Goal: Navigation & Orientation: Find specific page/section

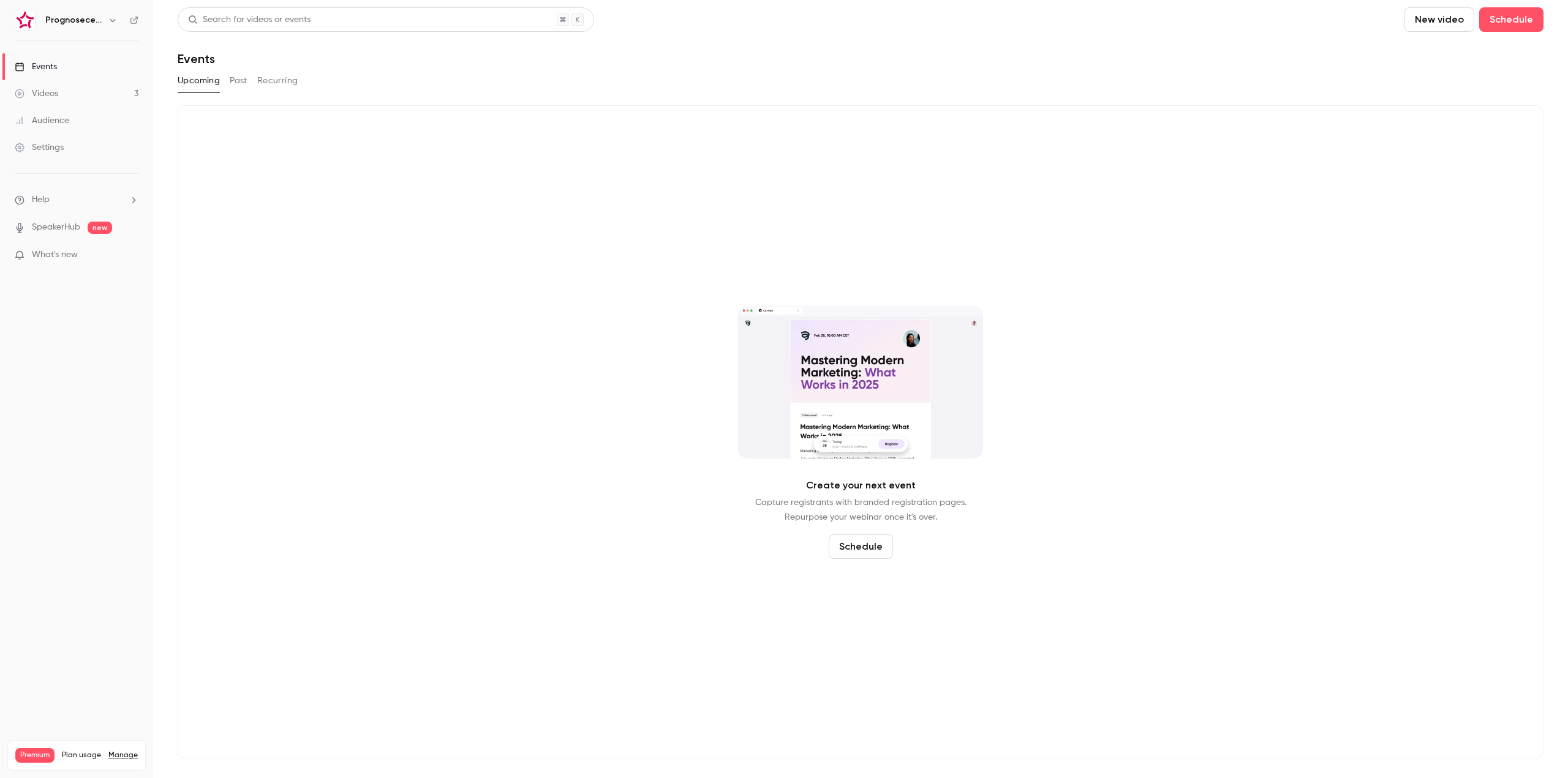
click at [85, 25] on h6 "Prognosecenteret | Powered by Hubexo" at bounding box center [74, 20] width 58 height 12
click at [107, 20] on div "Prognosecenteret | Powered by Hubexo" at bounding box center [83, 20] width 75 height 15
click at [111, 18] on icon "button" at bounding box center [112, 20] width 10 height 10
click at [99, 107] on span "Switch channel" at bounding box center [76, 112] width 62 height 12
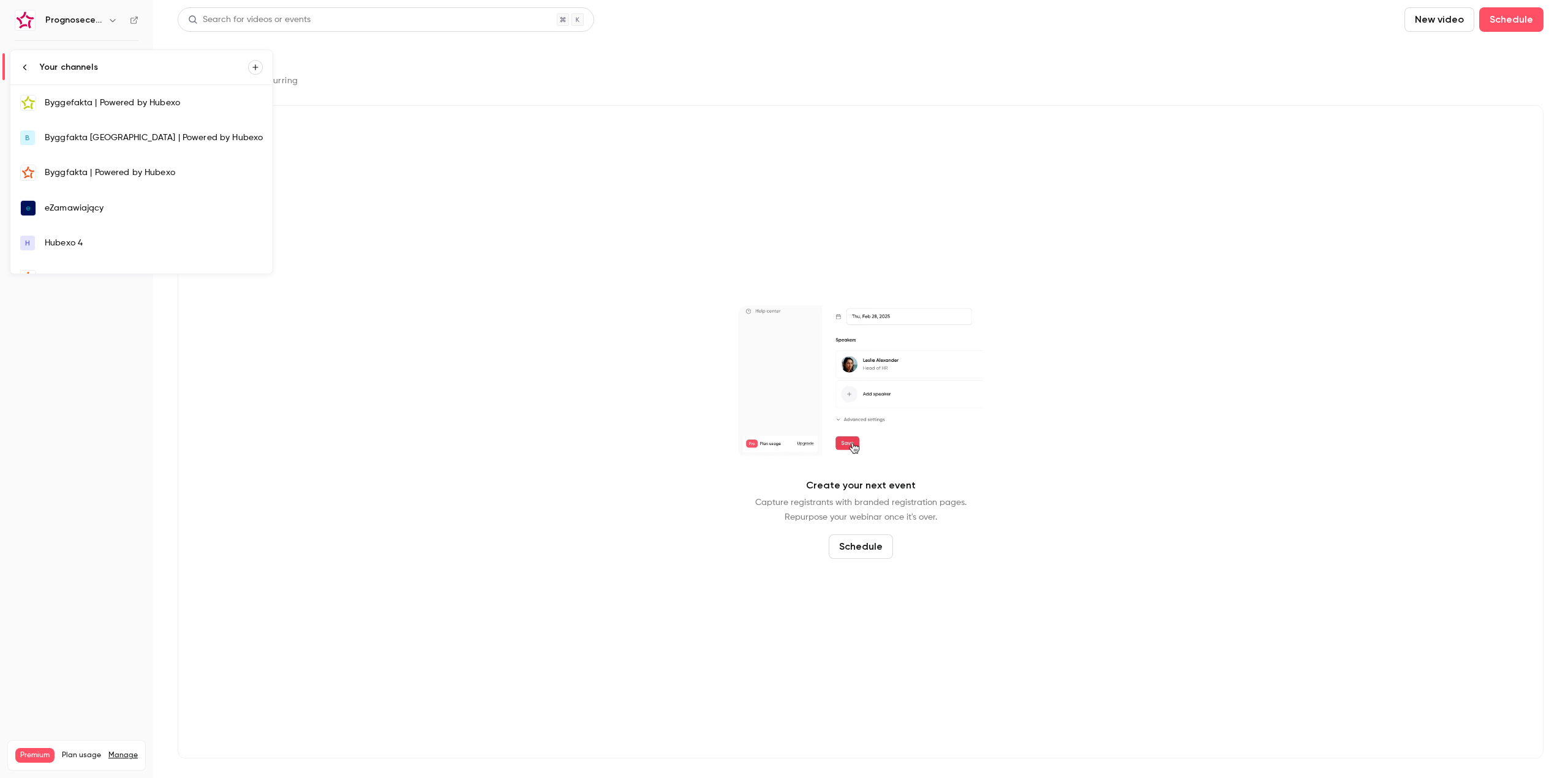
click at [93, 107] on div "Byggefakta | Powered by Hubexo" at bounding box center [153, 103] width 218 height 12
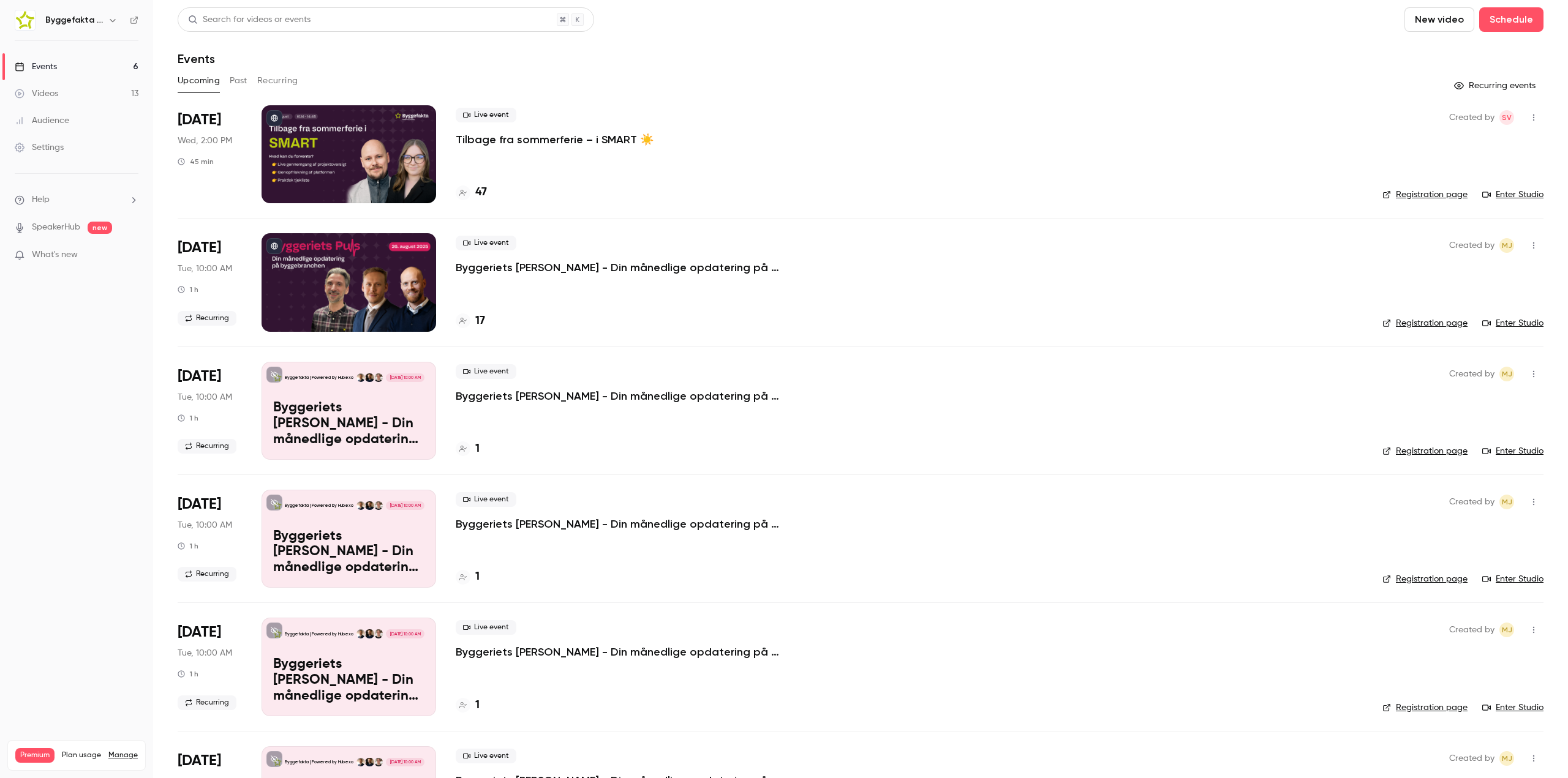
click at [1506, 193] on link "Enter Studio" at bounding box center [1513, 195] width 61 height 12
click at [1419, 194] on link "Registration page" at bounding box center [1426, 195] width 85 height 12
click at [1529, 116] on icon "button" at bounding box center [1533, 117] width 10 height 9
click at [1267, 76] on div at bounding box center [784, 389] width 1568 height 778
click at [1422, 197] on link "Registration page" at bounding box center [1426, 195] width 85 height 12
